Goal: Communication & Community: Answer question/provide support

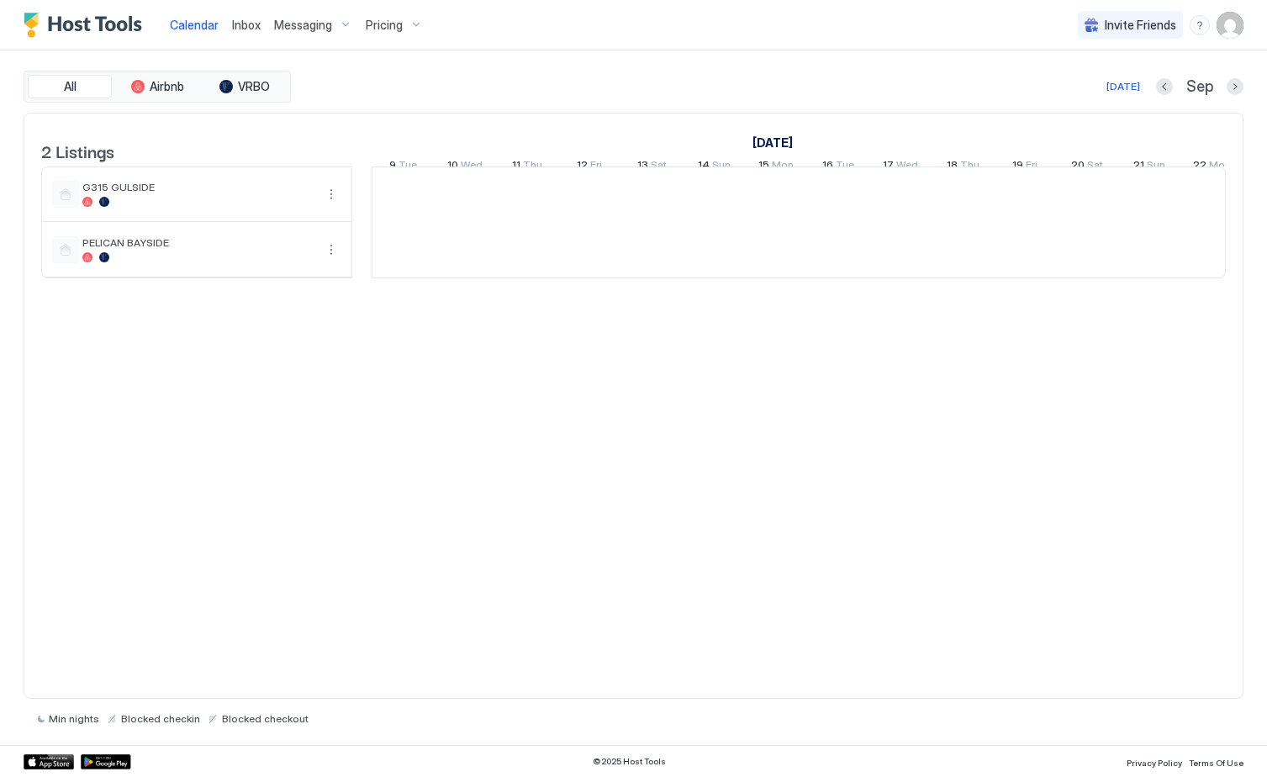
scroll to position [0, 934]
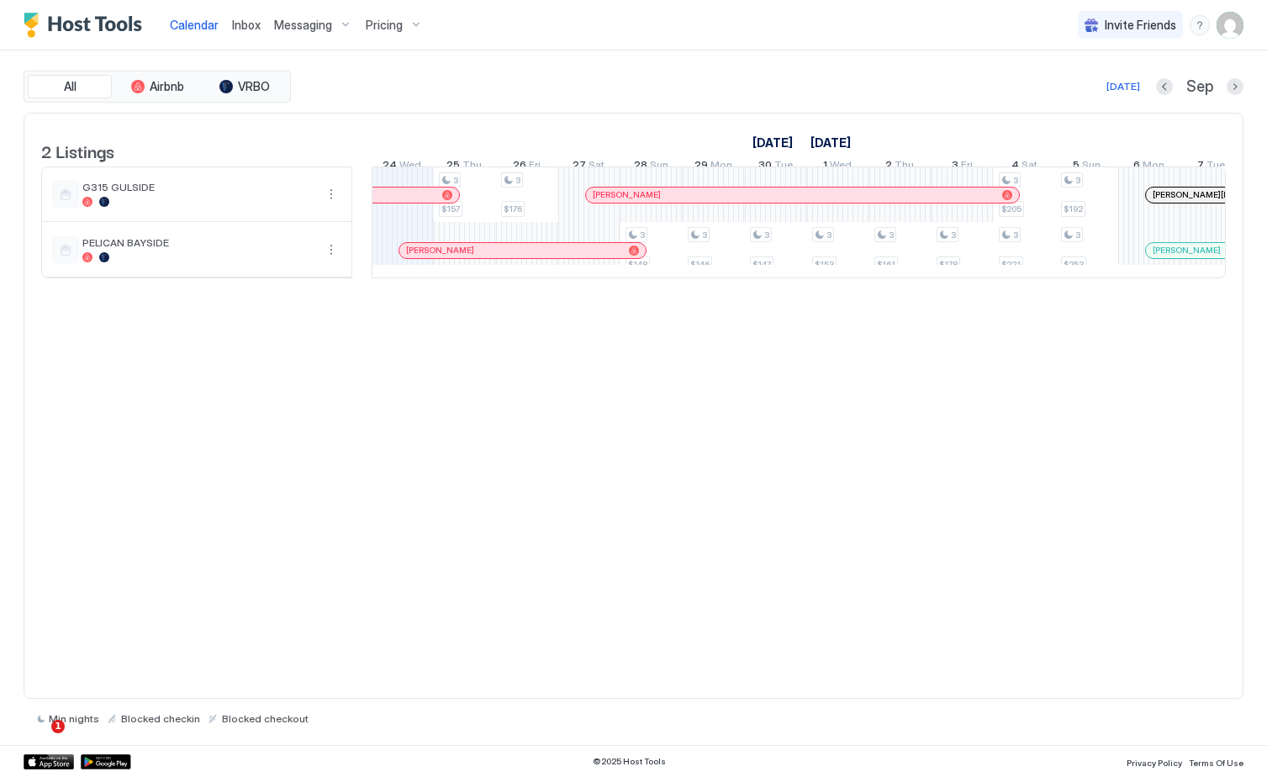
click at [256, 29] on span "Inbox" at bounding box center [246, 25] width 29 height 14
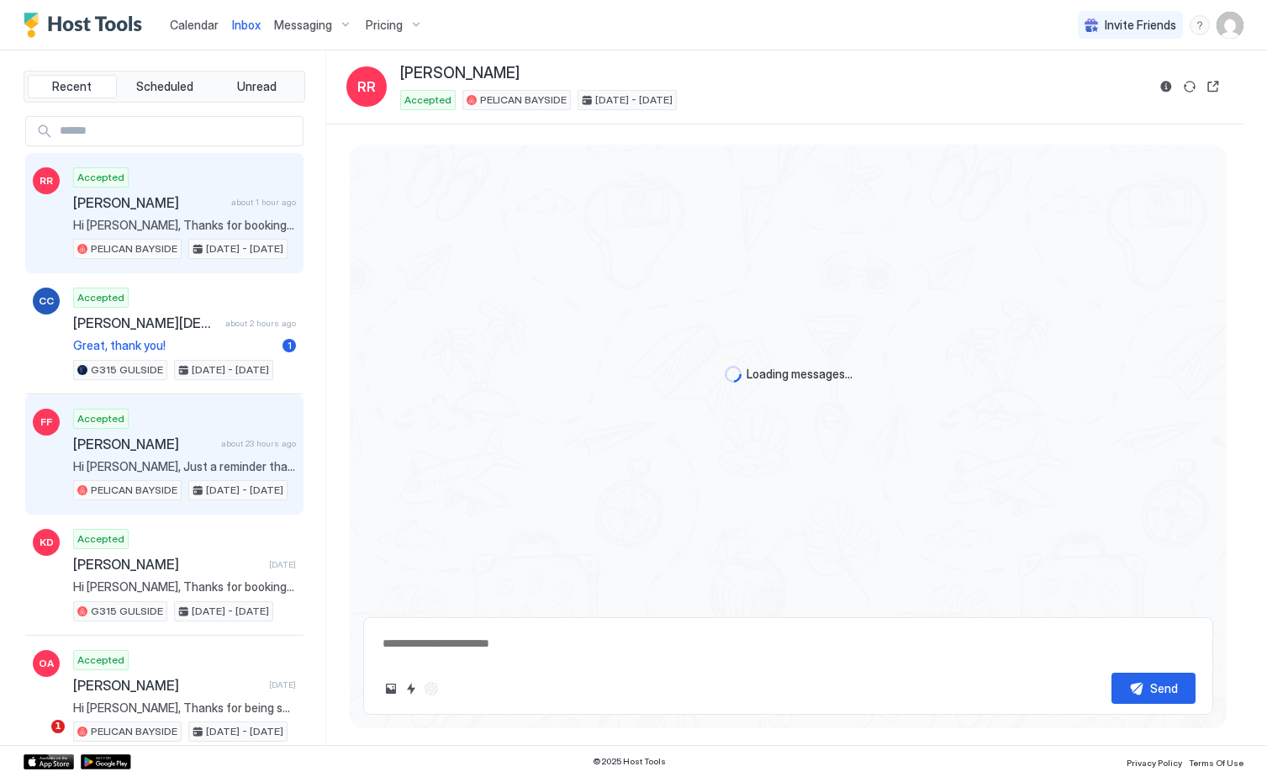
scroll to position [1308, 0]
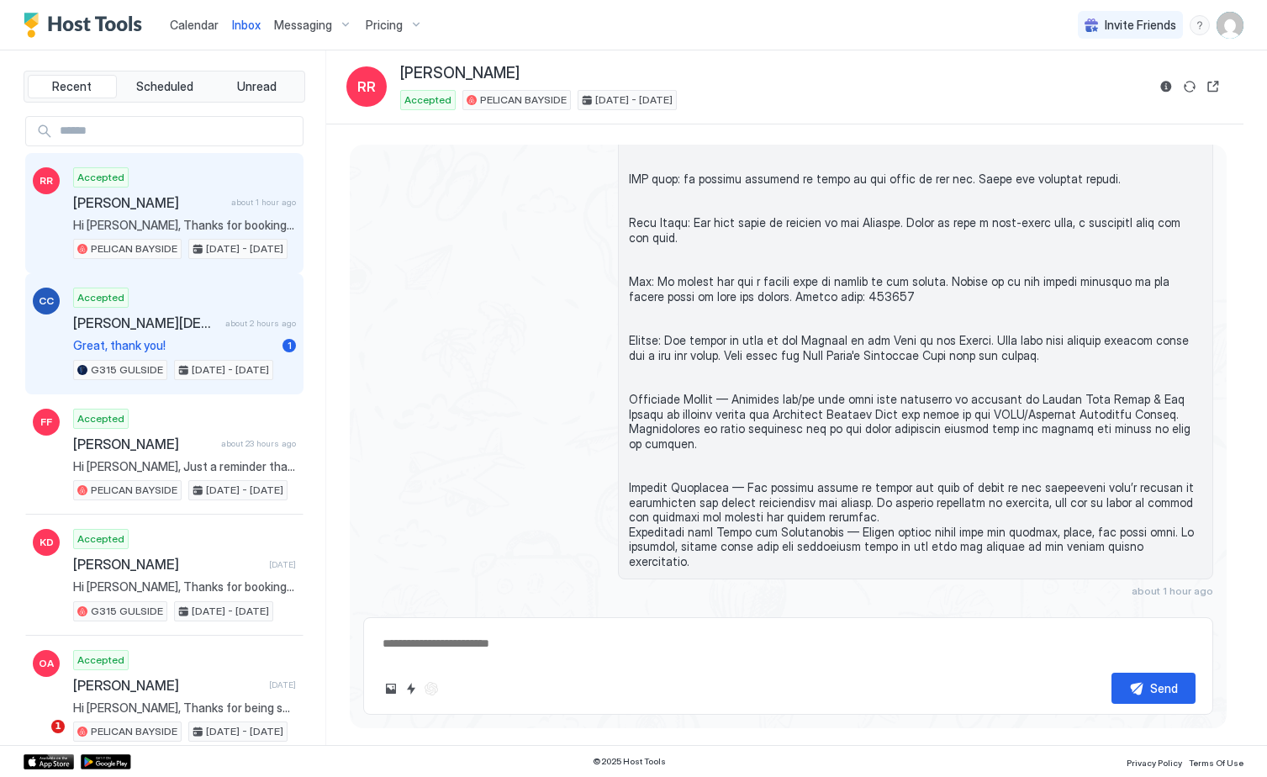
click at [204, 341] on span "Great, thank you!" at bounding box center [174, 345] width 203 height 15
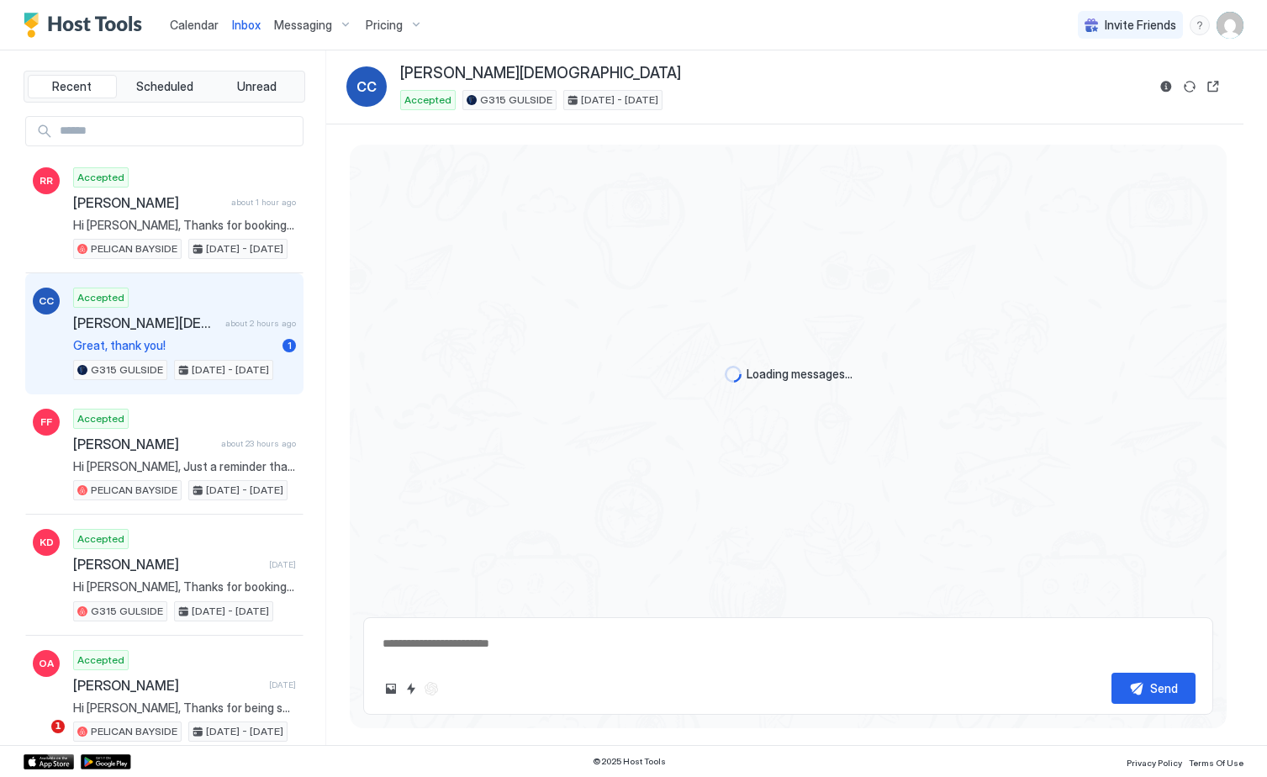
scroll to position [333, 0]
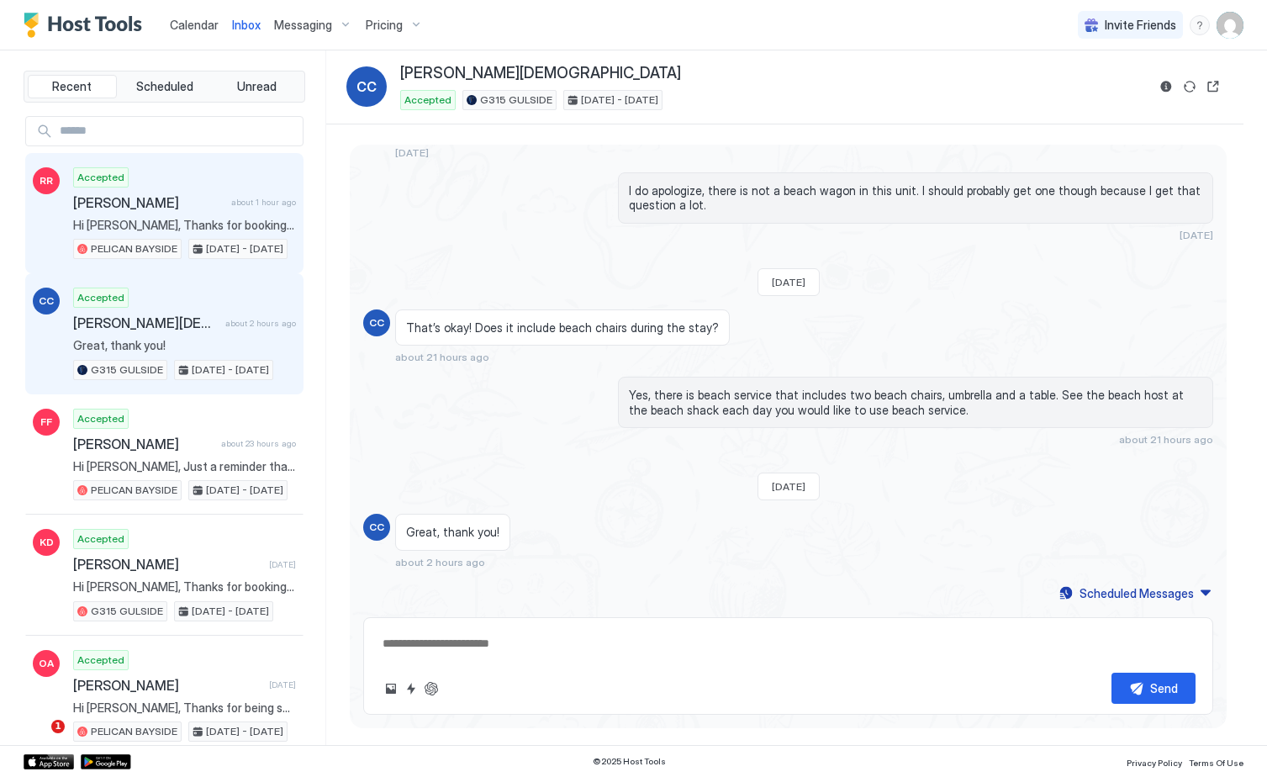
click at [199, 233] on div "Accepted [PERSON_NAME] about 1 hour ago Hi [PERSON_NAME], Thanks for booking ou…" at bounding box center [184, 213] width 223 height 92
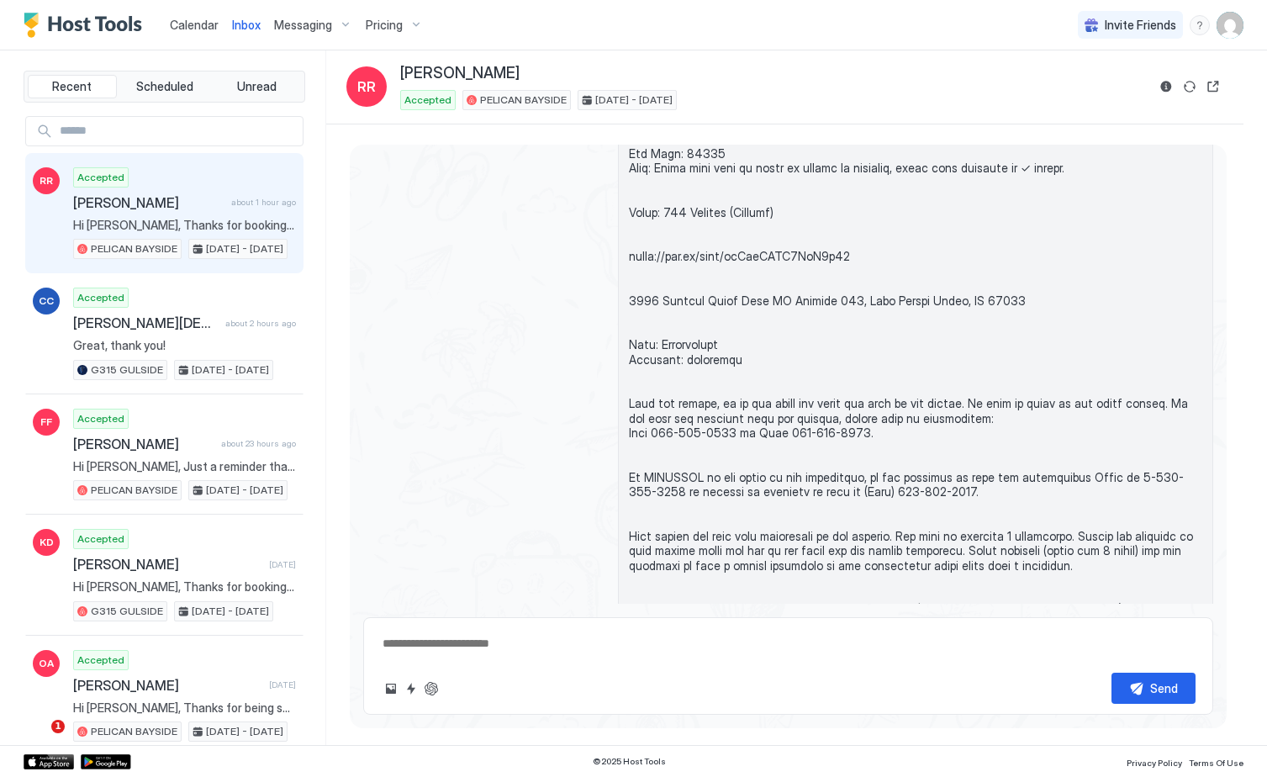
type textarea "*"
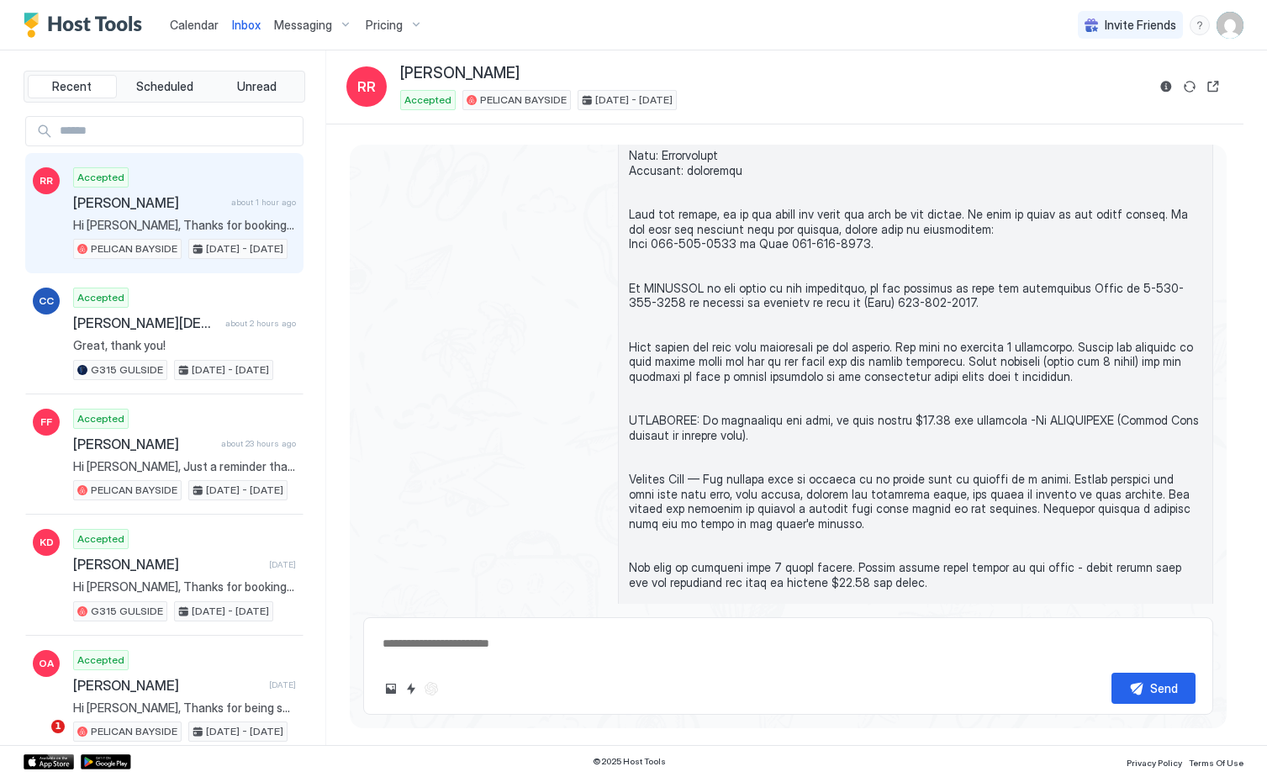
scroll to position [468, 0]
